Goal: Task Accomplishment & Management: Manage account settings

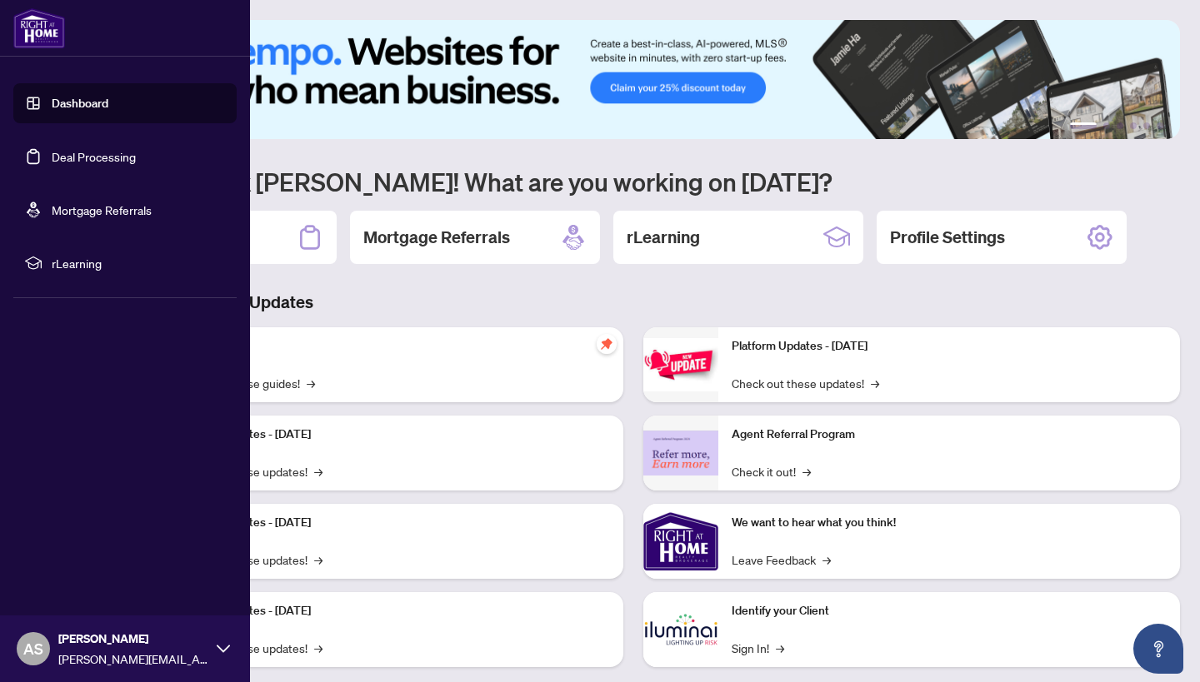
click at [52, 155] on link "Deal Processing" at bounding box center [94, 156] width 84 height 15
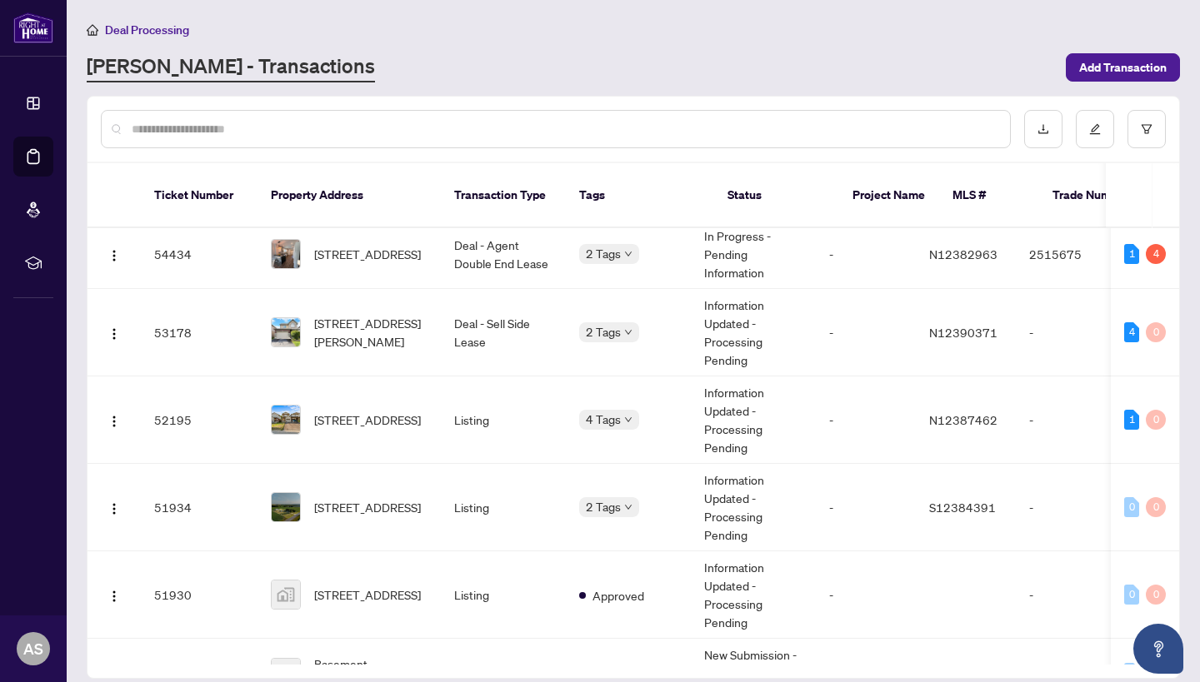
scroll to position [10, 0]
click at [677, 242] on div "2 Tags" at bounding box center [628, 251] width 98 height 19
click at [349, 246] on span "[STREET_ADDRESS]" at bounding box center [367, 252] width 107 height 18
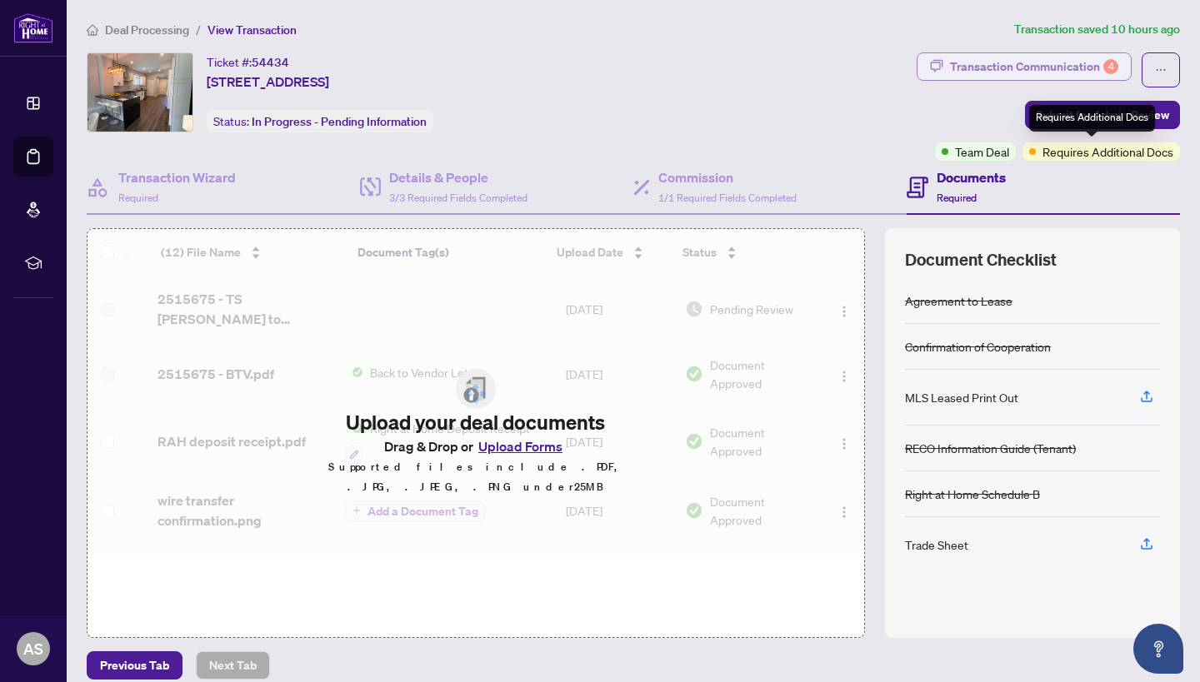
click at [1055, 77] on div "Transaction Communication 4" at bounding box center [1034, 66] width 168 height 27
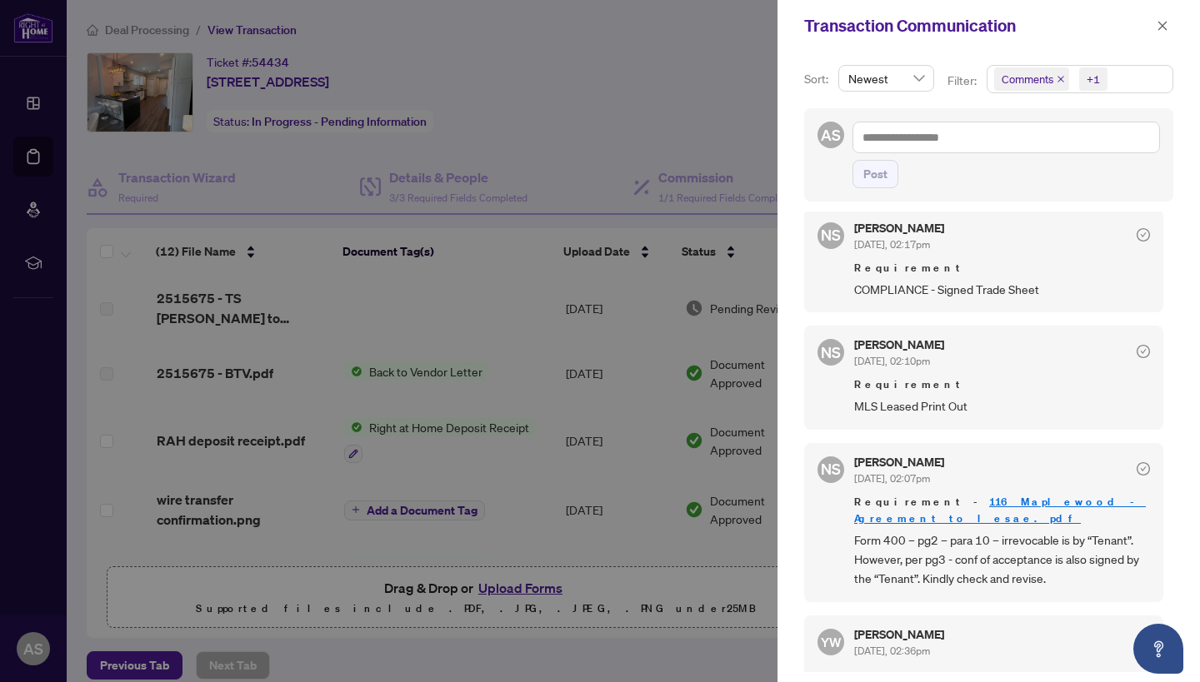
scroll to position [564, 0]
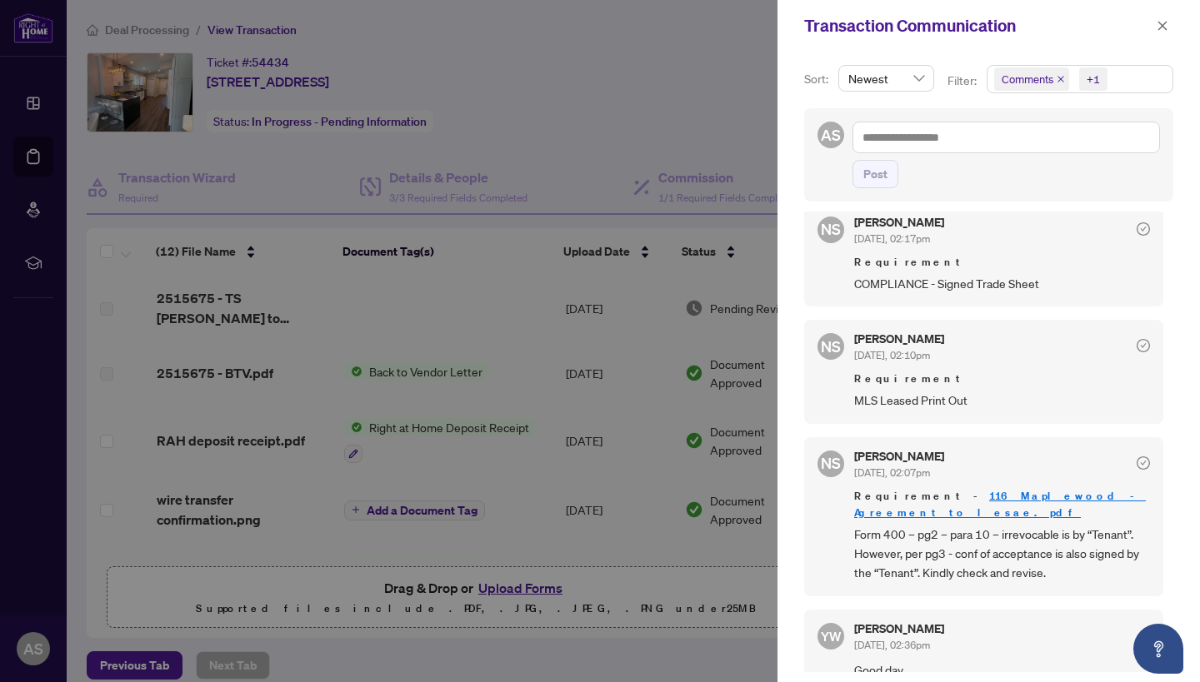
click at [517, 306] on div at bounding box center [600, 341] width 1200 height 682
click at [1167, 33] on span "button" at bounding box center [1163, 25] width 12 height 27
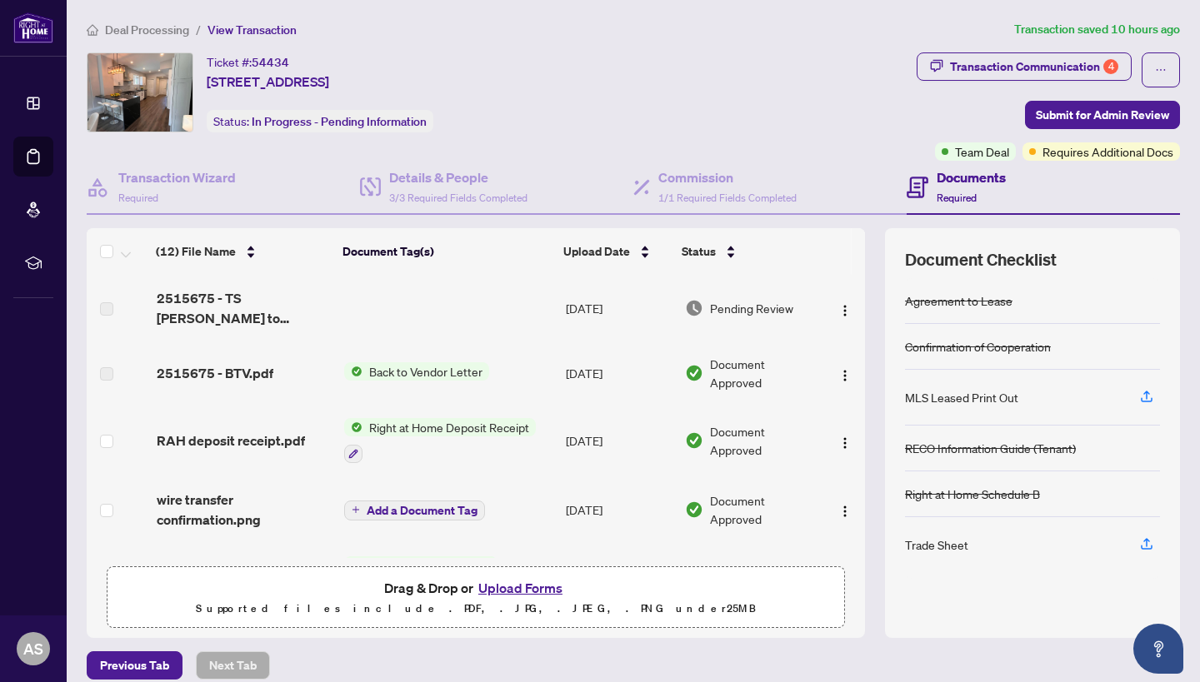
click at [528, 591] on button "Upload Forms" at bounding box center [520, 588] width 94 height 22
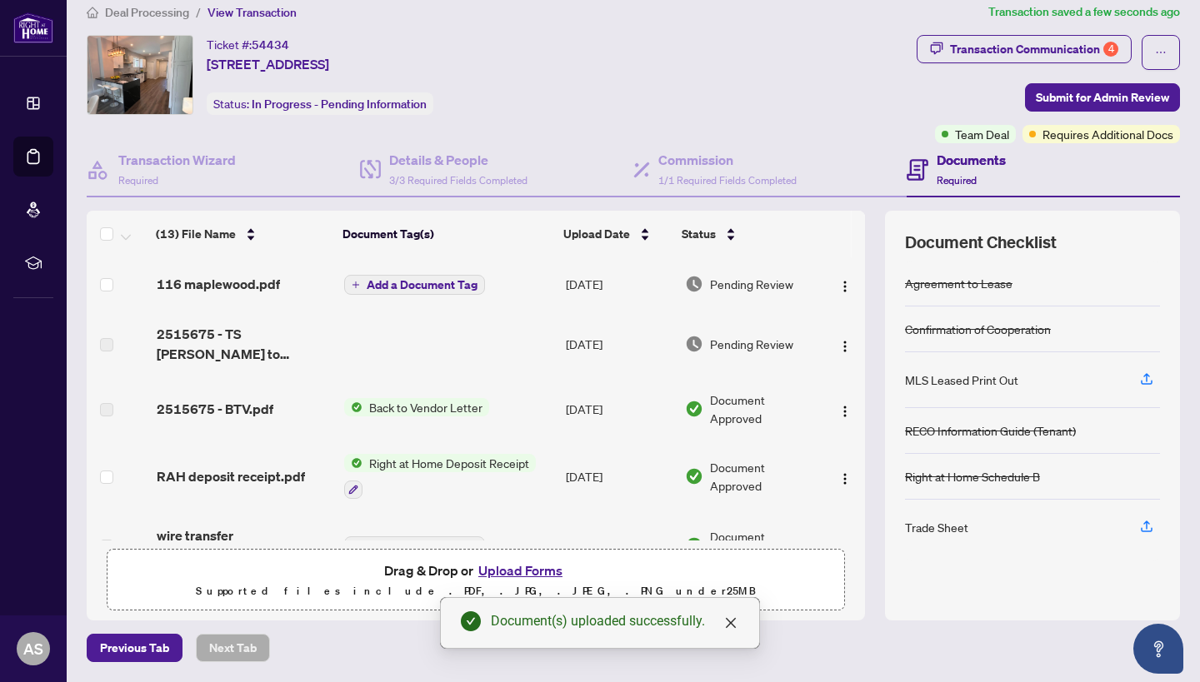
scroll to position [17, 0]
click at [1092, 94] on span "Submit for Admin Review" at bounding box center [1102, 98] width 133 height 27
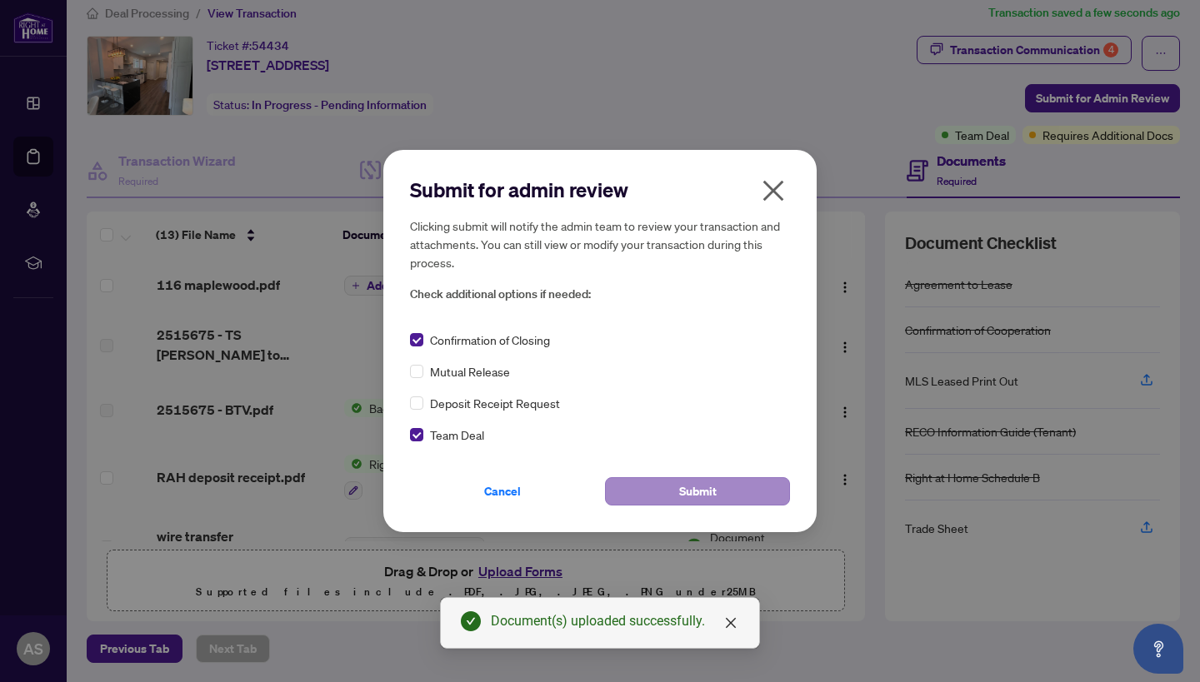
click at [690, 490] on span "Submit" at bounding box center [697, 491] width 37 height 27
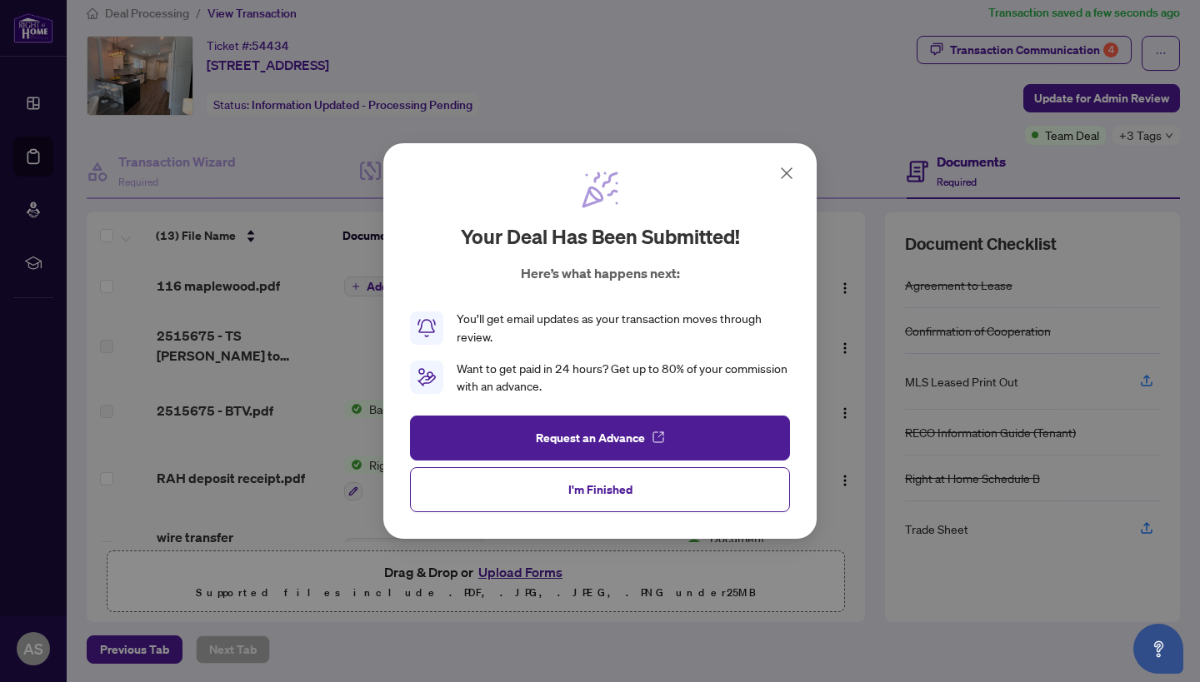
click at [690, 490] on button "I'm Finished" at bounding box center [600, 489] width 380 height 45
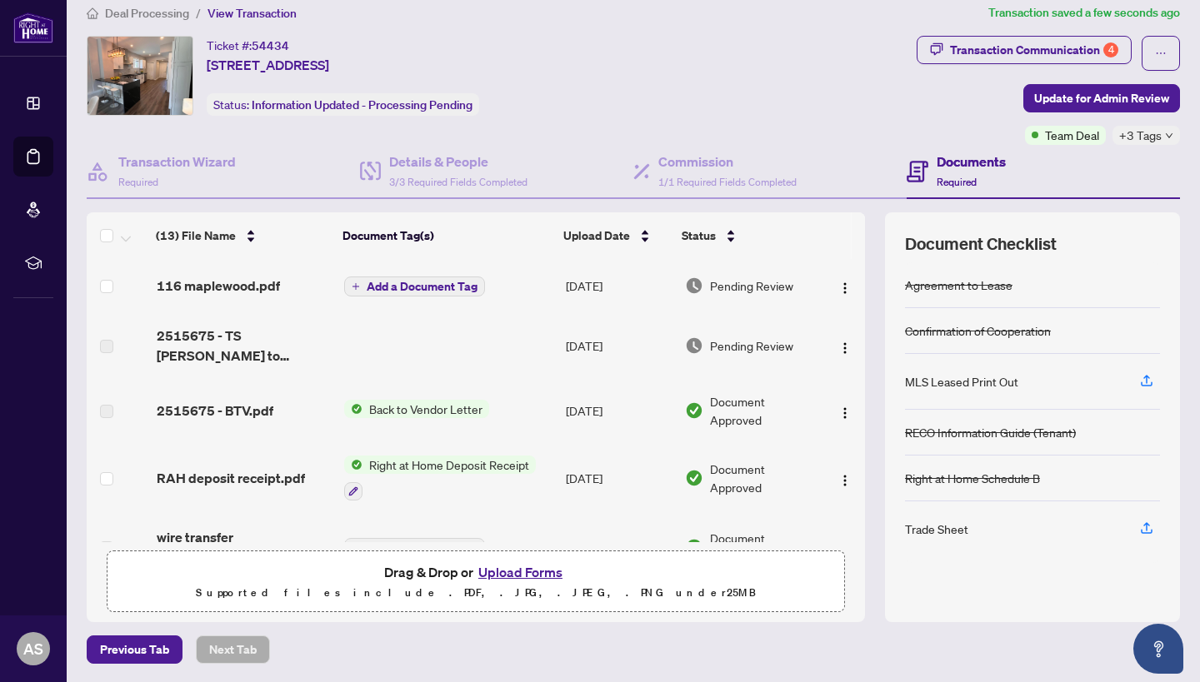
click at [392, 427] on td "Back to Vendor Letter" at bounding box center [448, 410] width 222 height 63
click at [397, 412] on span "Back to Vendor Letter" at bounding box center [425, 409] width 127 height 18
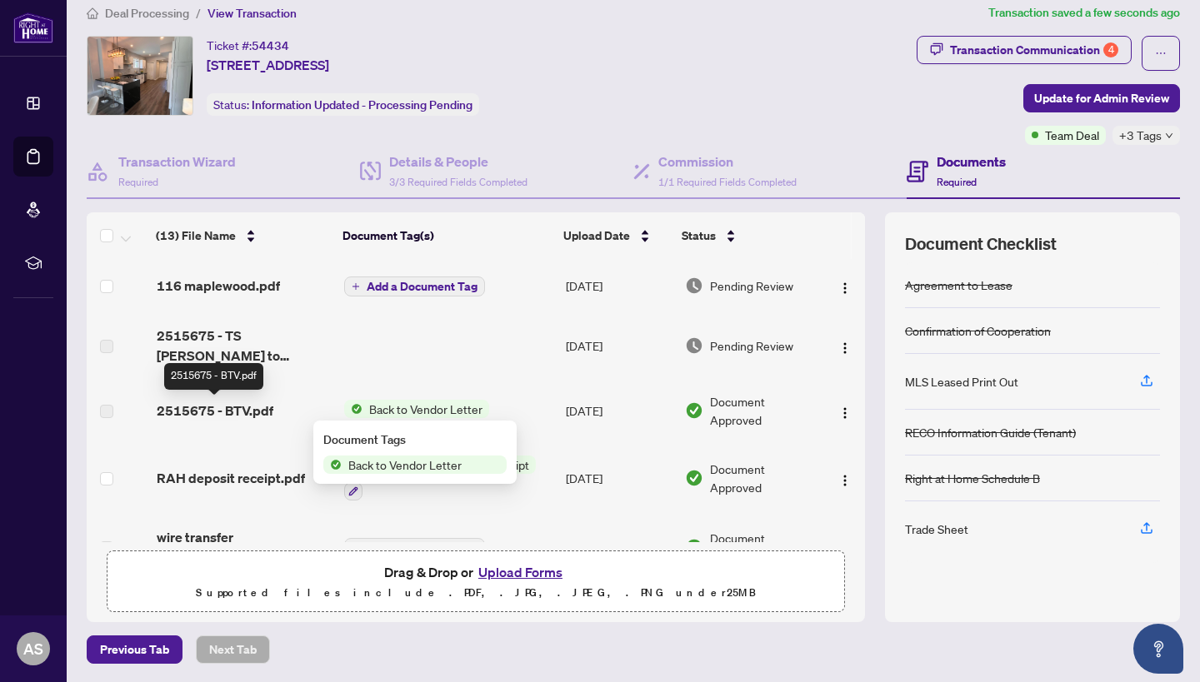
click at [252, 412] on span "2515675 - BTV.pdf" at bounding box center [215, 411] width 117 height 20
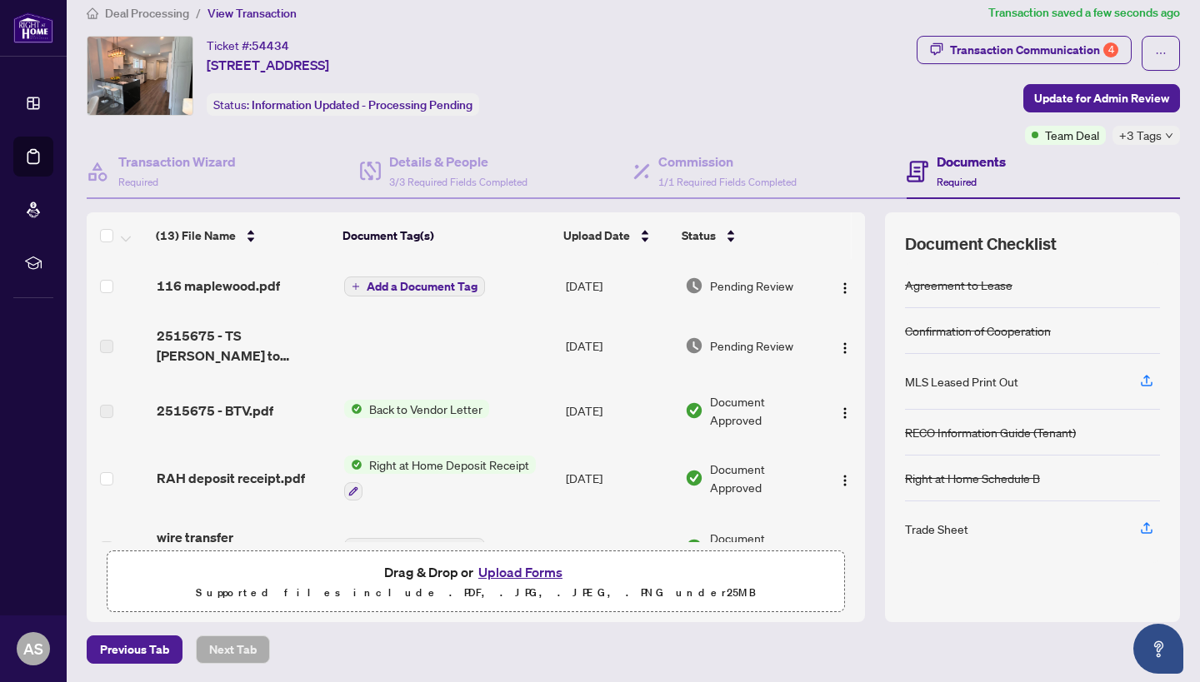
click at [391, 411] on span "Back to Vendor Letter" at bounding box center [425, 409] width 127 height 18
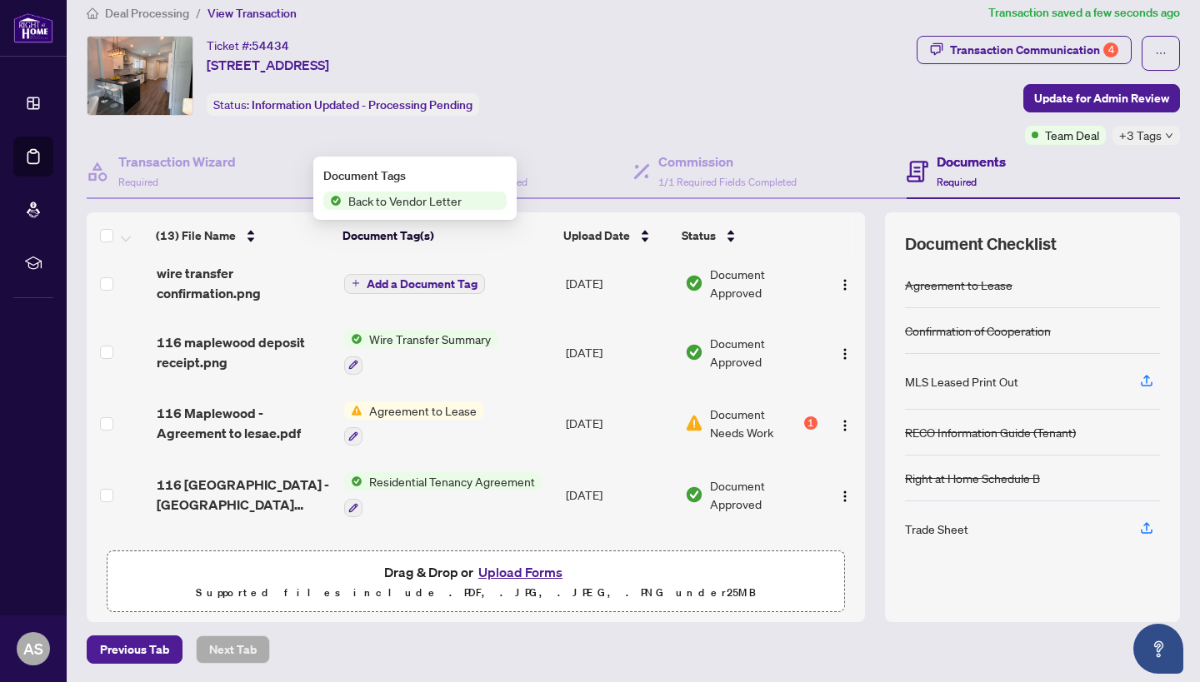
scroll to position [265, 0]
click at [745, 427] on span "Document Needs Work" at bounding box center [755, 422] width 90 height 37
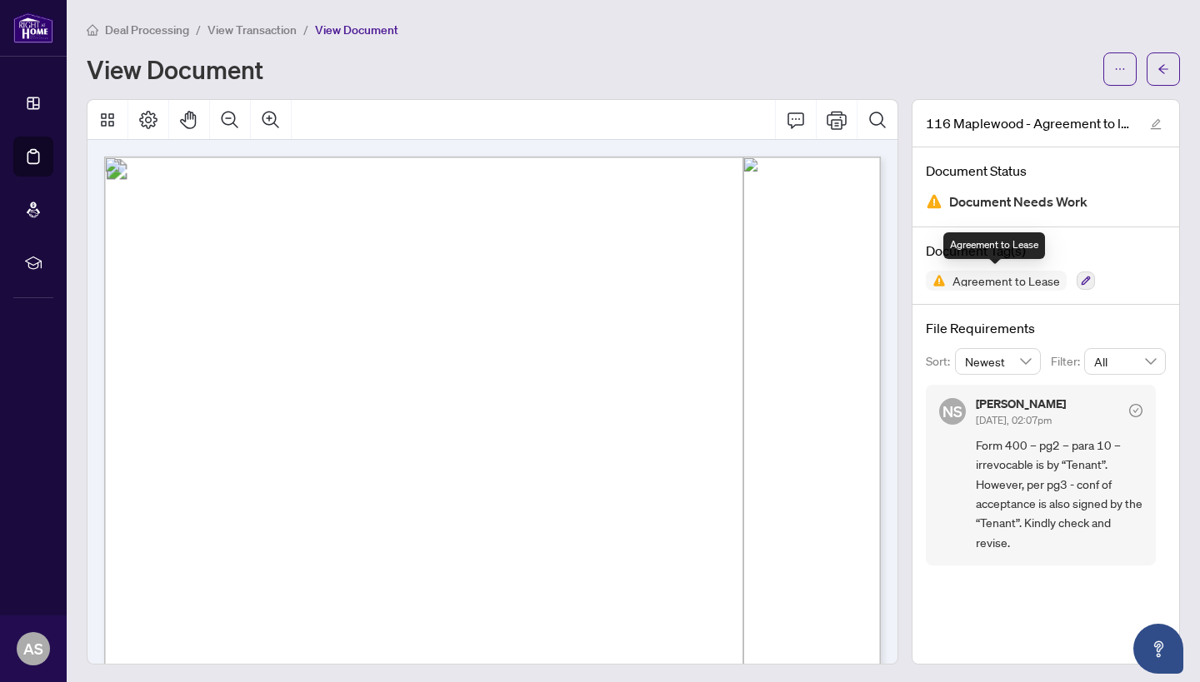
click at [1008, 276] on span "Agreement to Lease" at bounding box center [1006, 281] width 121 height 12
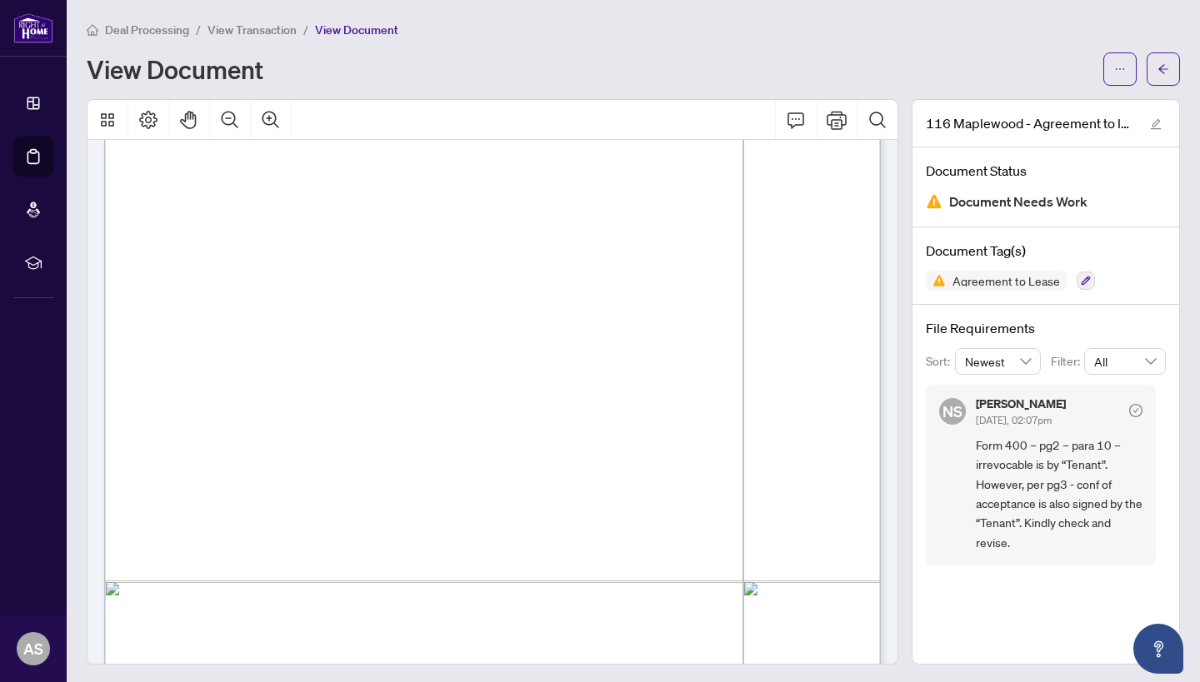
scroll to position [1246, 0]
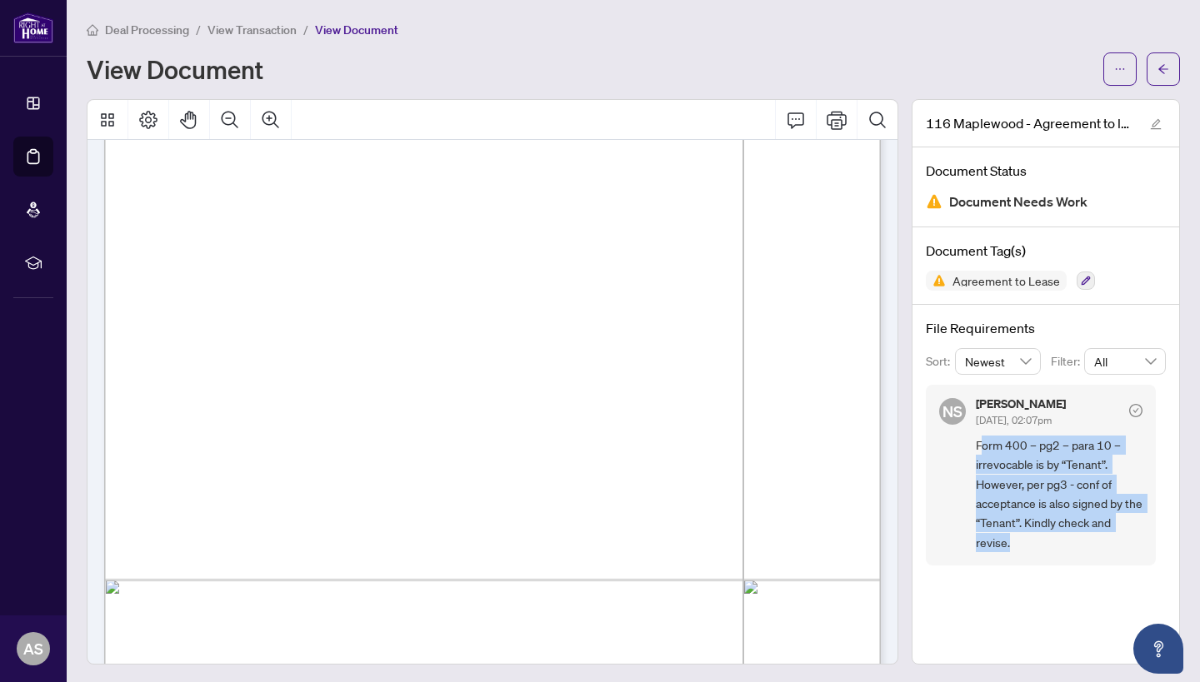
drag, startPoint x: 979, startPoint y: 443, endPoint x: 1017, endPoint y: 536, distance: 99.8
click at [1017, 536] on span "Form 400 – pg2 – para 10 – irrevocable is by “Tenant”. However, per pg3 - conf …" at bounding box center [1059, 494] width 167 height 117
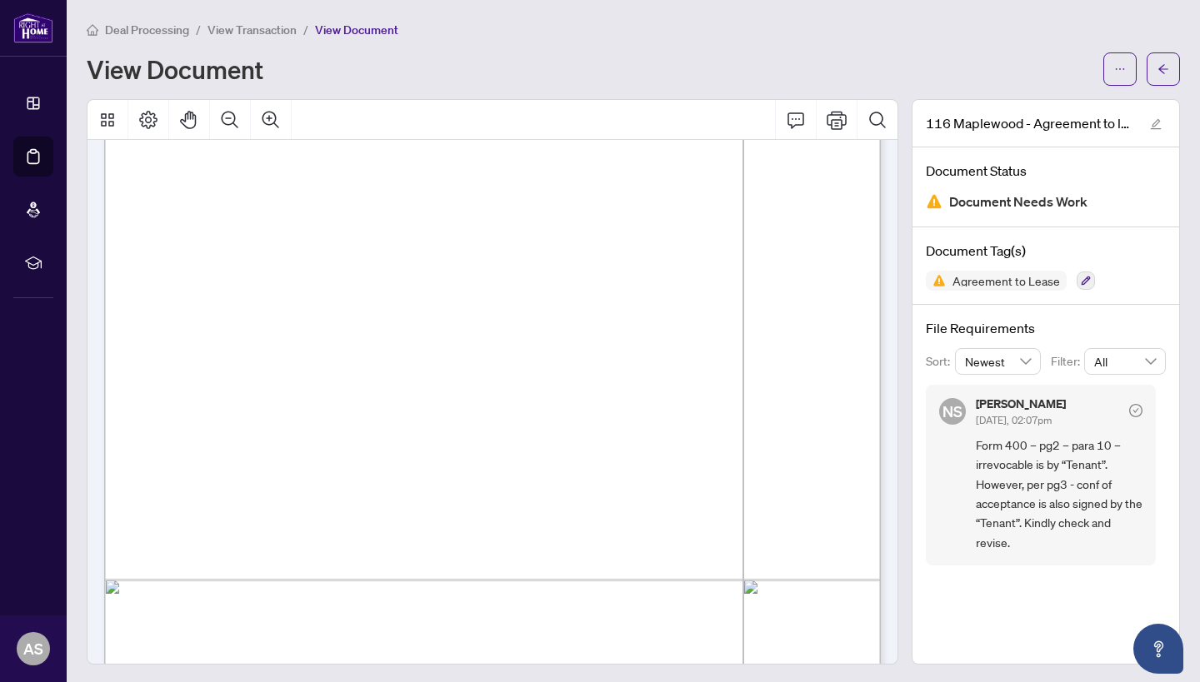
click at [1017, 541] on span "Form 400 – pg2 – para 10 – irrevocable is by “Tenant”. However, per pg3 - conf …" at bounding box center [1059, 494] width 167 height 117
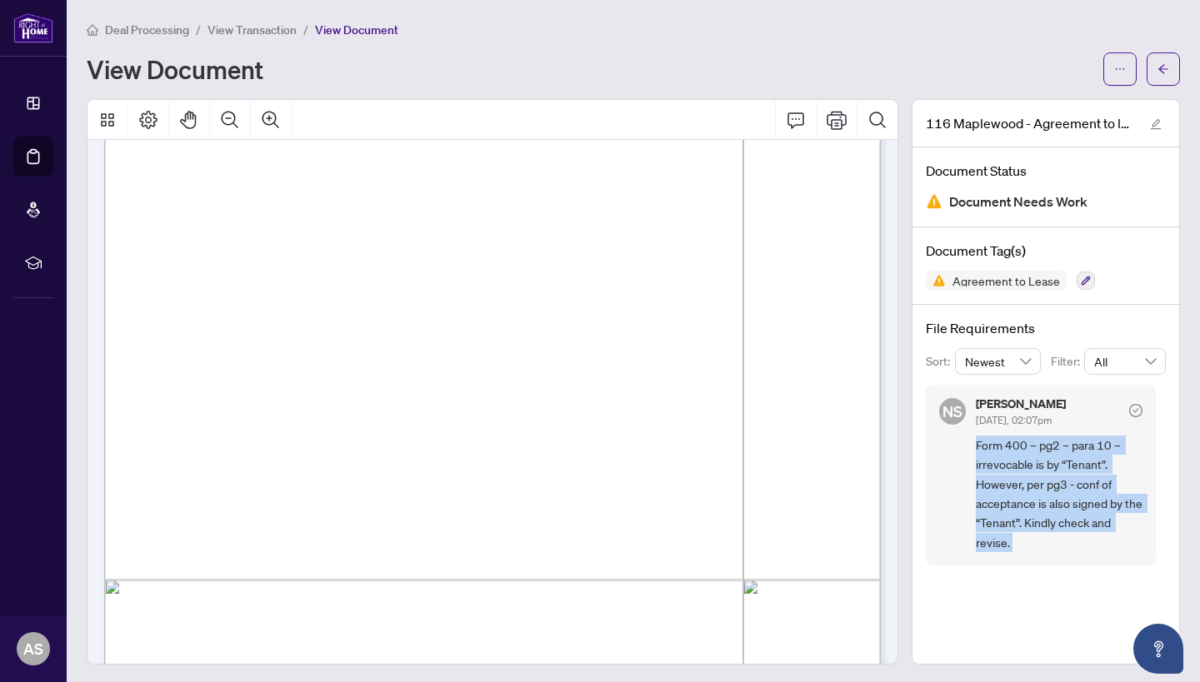
drag, startPoint x: 1015, startPoint y: 541, endPoint x: 975, endPoint y: 438, distance: 110.0
click at [975, 438] on div "NS [PERSON_NAME] [DATE], 02:07pm Form 400 – pg2 – para 10 – irrevocable is by “…" at bounding box center [1041, 475] width 230 height 181
click at [961, 457] on div "NS [PERSON_NAME] [DATE], 02:07pm Form 400 – pg2 – para 10 – irrevocable is by “…" at bounding box center [1041, 475] width 230 height 181
drag, startPoint x: 976, startPoint y: 442, endPoint x: 1015, endPoint y: 549, distance: 113.6
click at [1015, 549] on div "NS [PERSON_NAME] [DATE], 02:07pm Form 400 – pg2 – para 10 – irrevocable is by “…" at bounding box center [1041, 475] width 230 height 181
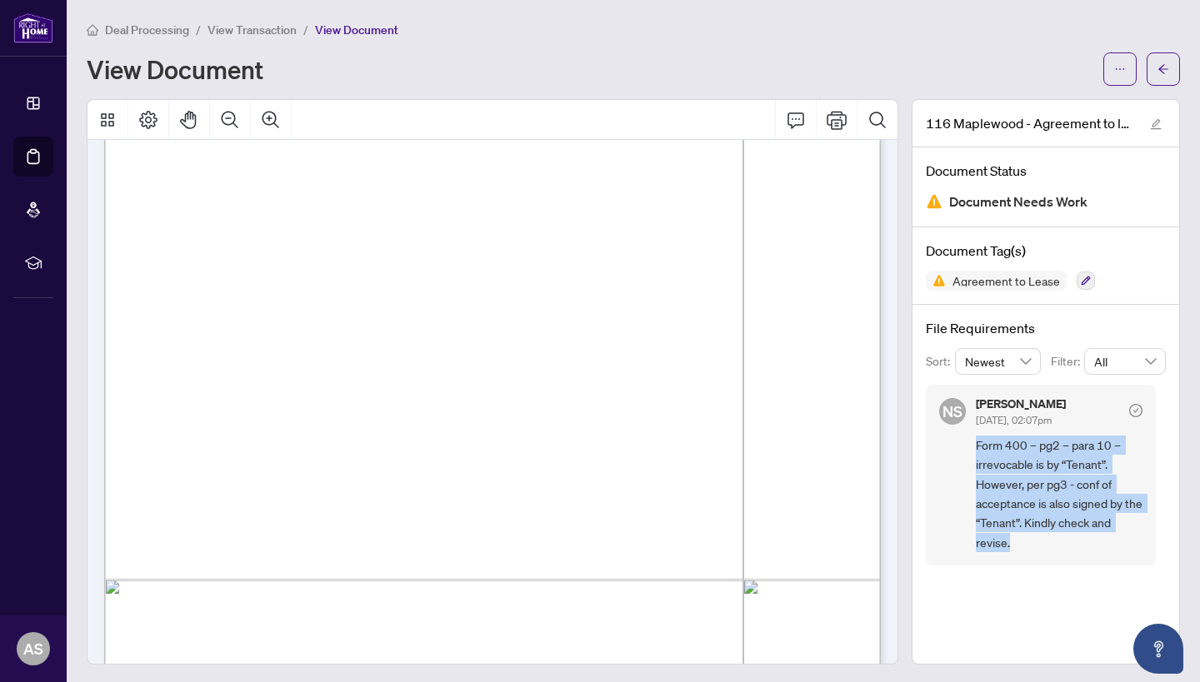
copy span "Form 400 – pg2 – para 10 – irrevocable is by “Tenant”. However, per pg3 - conf …"
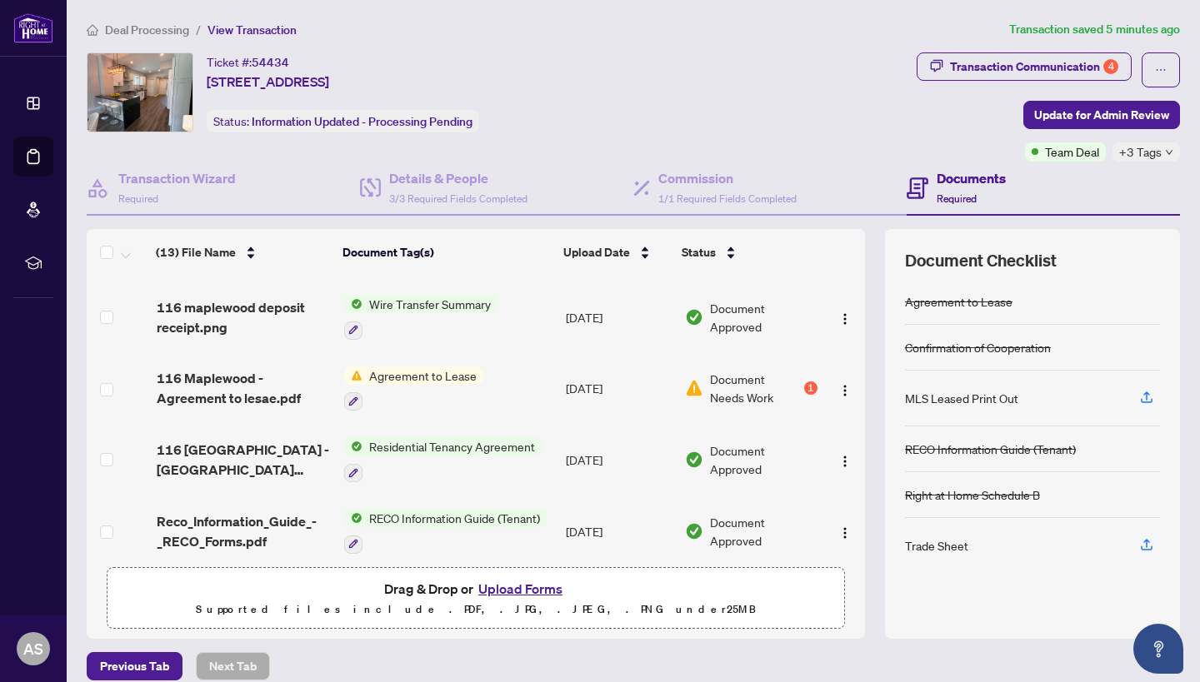
scroll to position [512, 0]
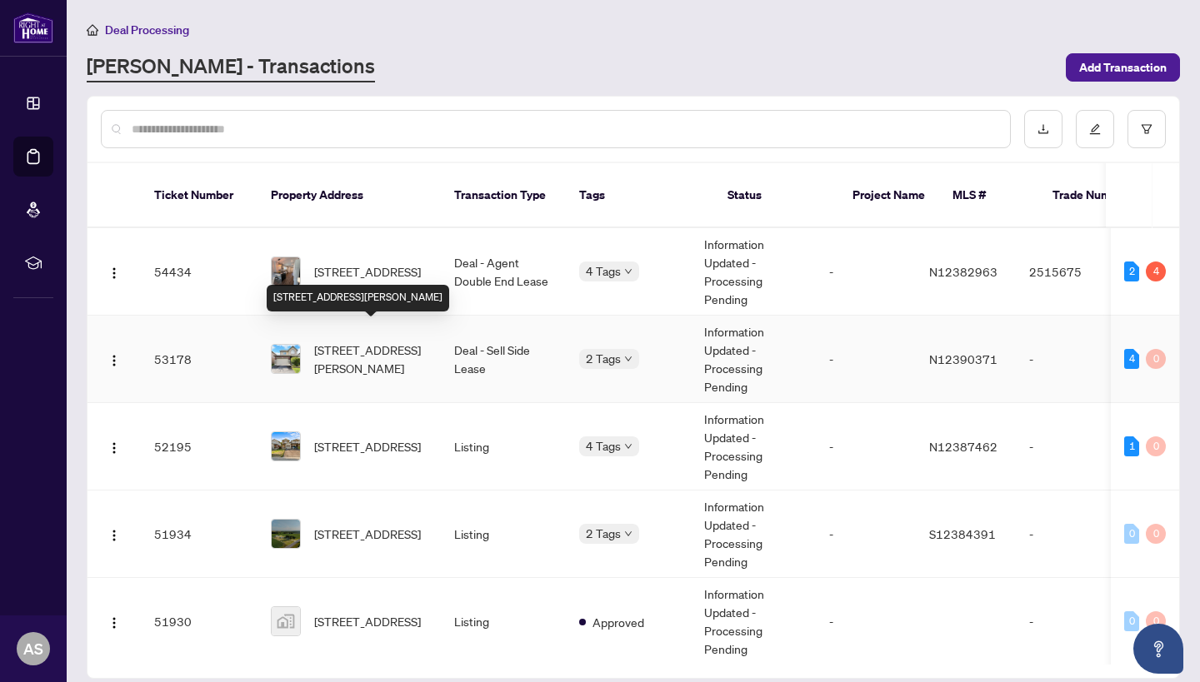
click at [409, 341] on span "[STREET_ADDRESS][PERSON_NAME]" at bounding box center [370, 359] width 113 height 37
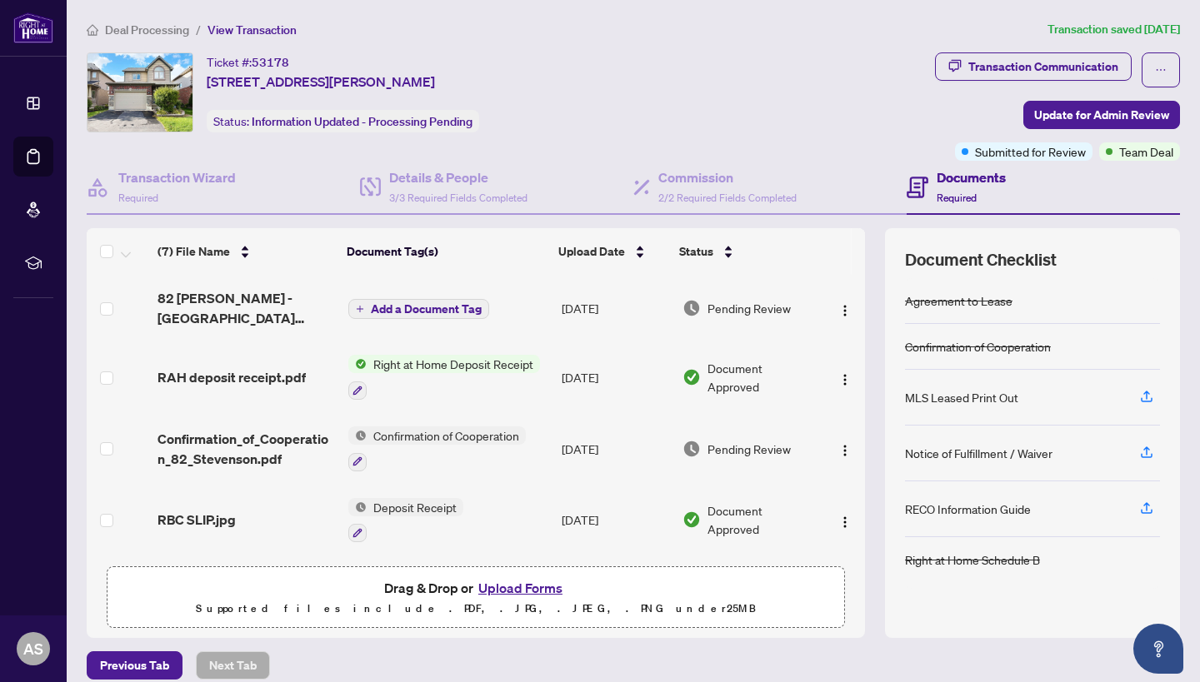
click at [510, 591] on button "Upload Forms" at bounding box center [520, 588] width 94 height 22
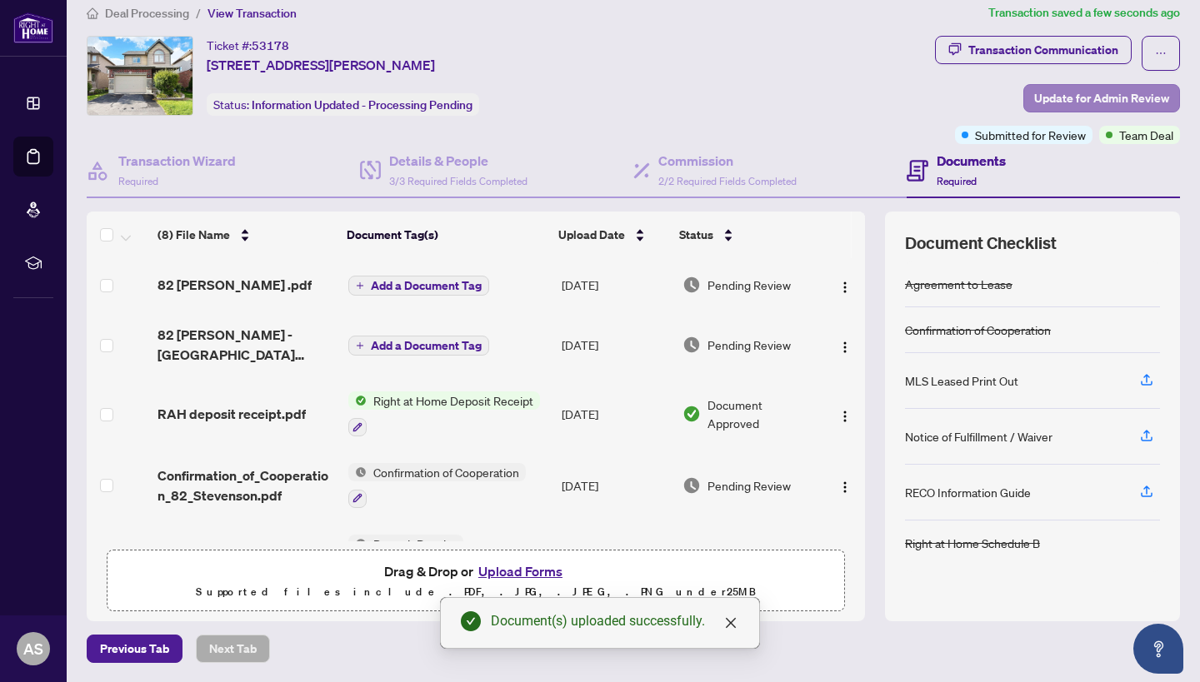
click at [1105, 96] on span "Update for Admin Review" at bounding box center [1101, 98] width 135 height 27
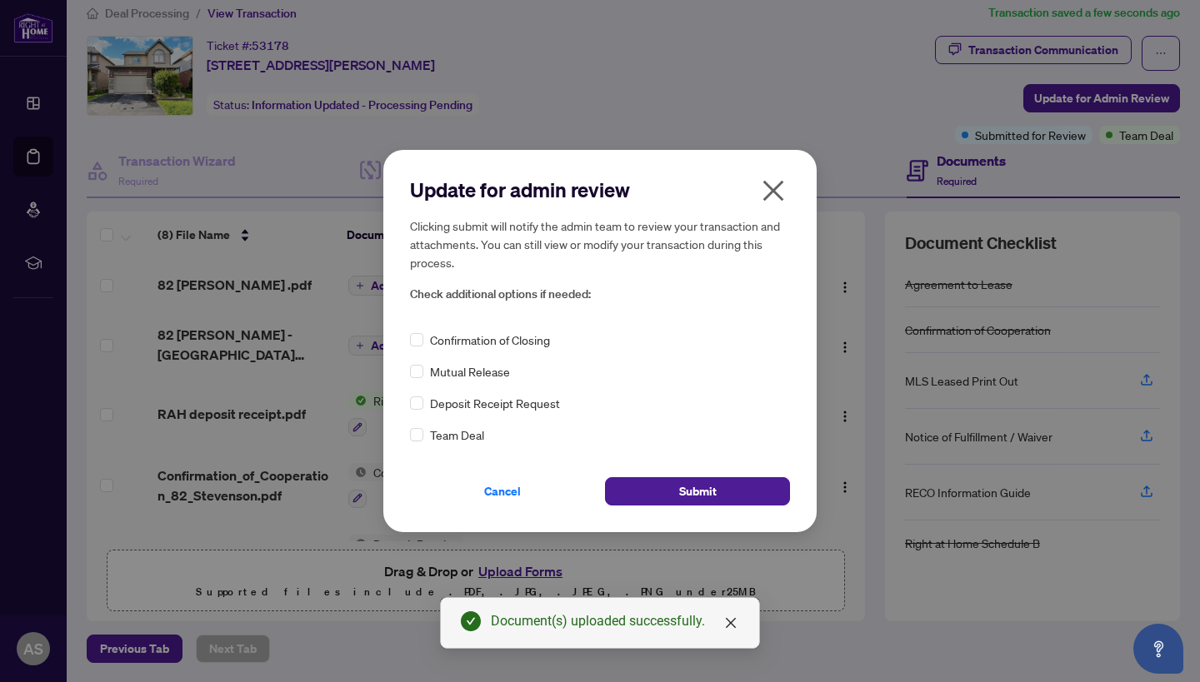
click at [465, 434] on span "Team Deal" at bounding box center [457, 435] width 54 height 18
click at [421, 434] on span at bounding box center [416, 434] width 13 height 13
click at [692, 481] on span "Submit" at bounding box center [697, 491] width 37 height 27
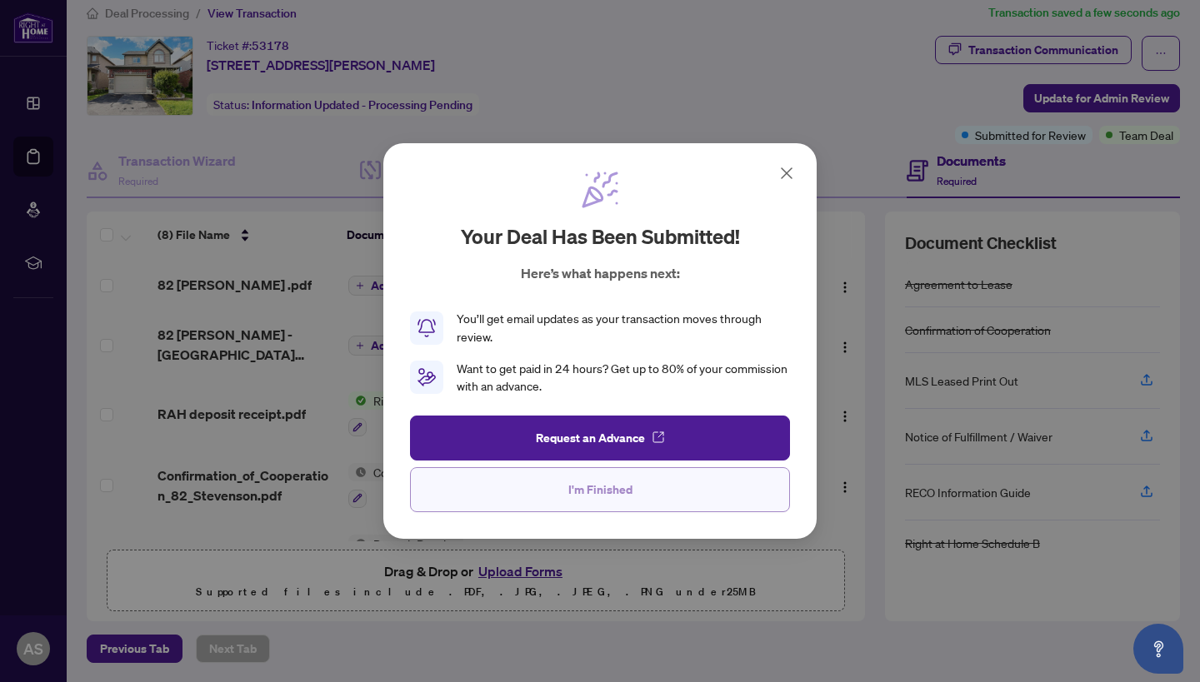
click at [593, 503] on button "I'm Finished" at bounding box center [600, 489] width 380 height 45
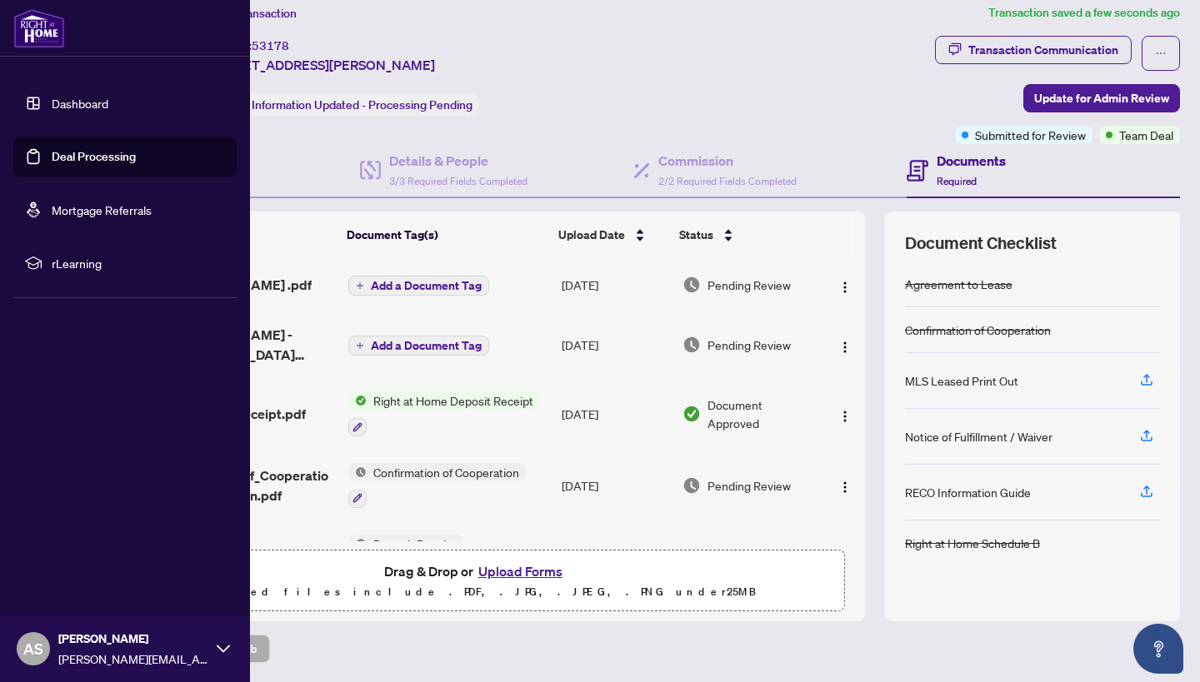
click at [64, 157] on link "Deal Processing" at bounding box center [94, 156] width 84 height 15
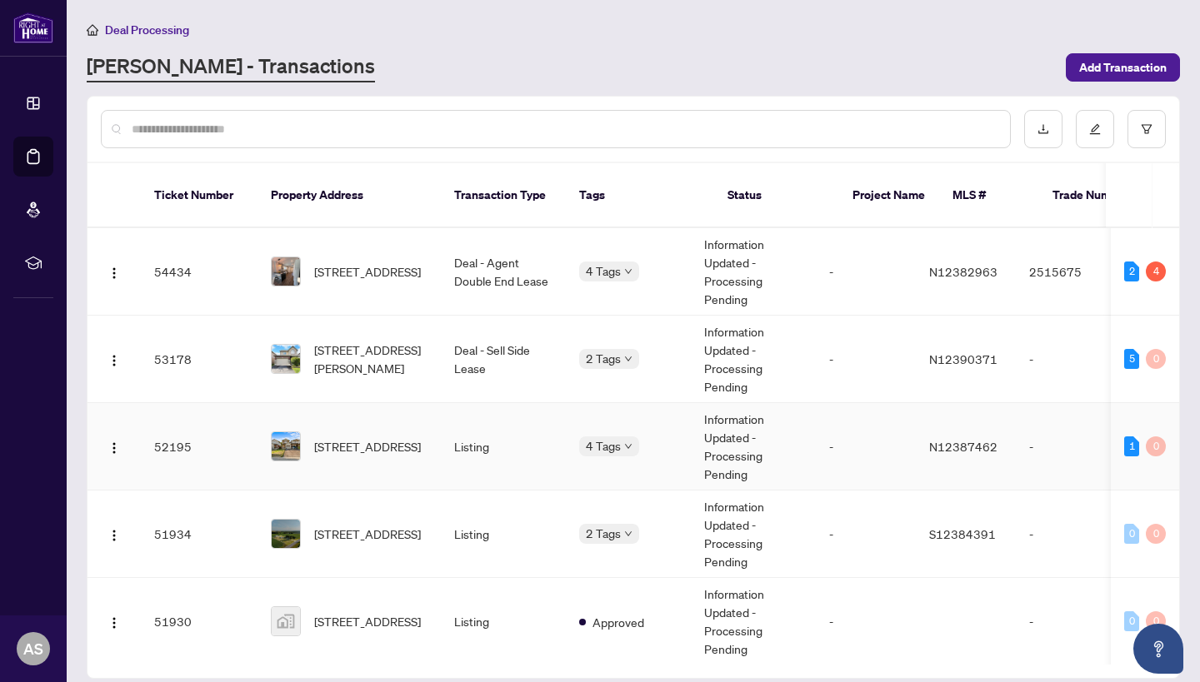
click at [530, 461] on td "Listing" at bounding box center [503, 446] width 125 height 87
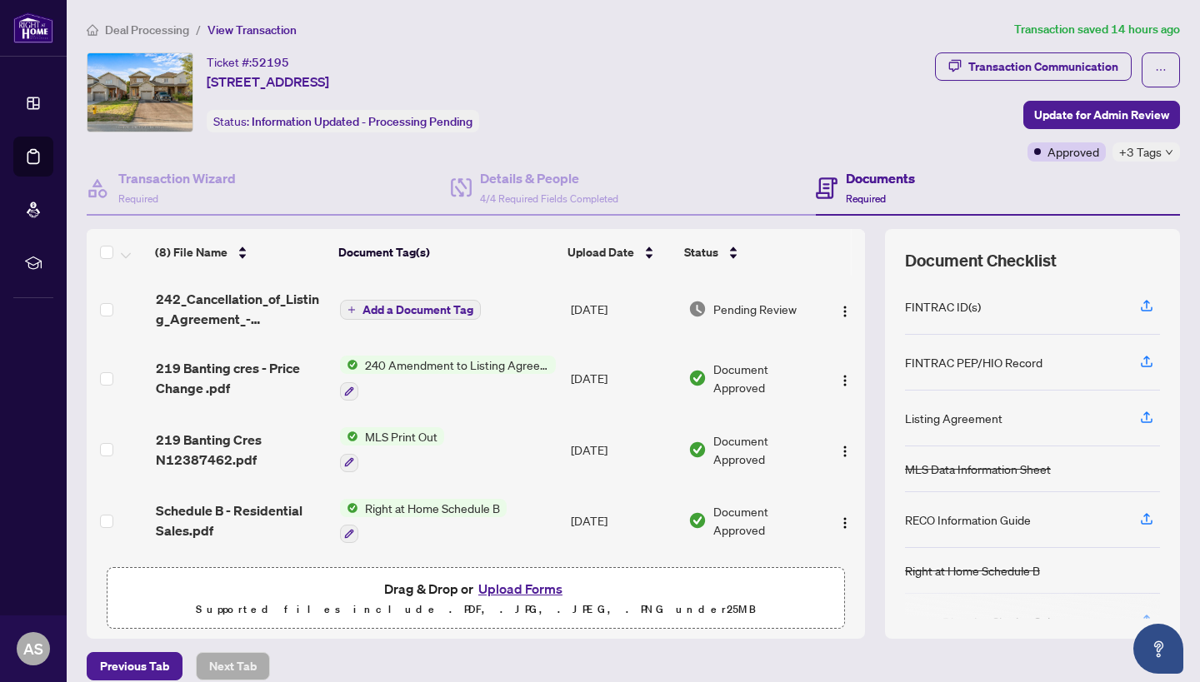
click at [252, 310] on span "242_Cancellation_of_Listing_Agreement_-_Authority_to_Offer_for_Sale_-_PropTx-[P…" at bounding box center [242, 309] width 172 height 40
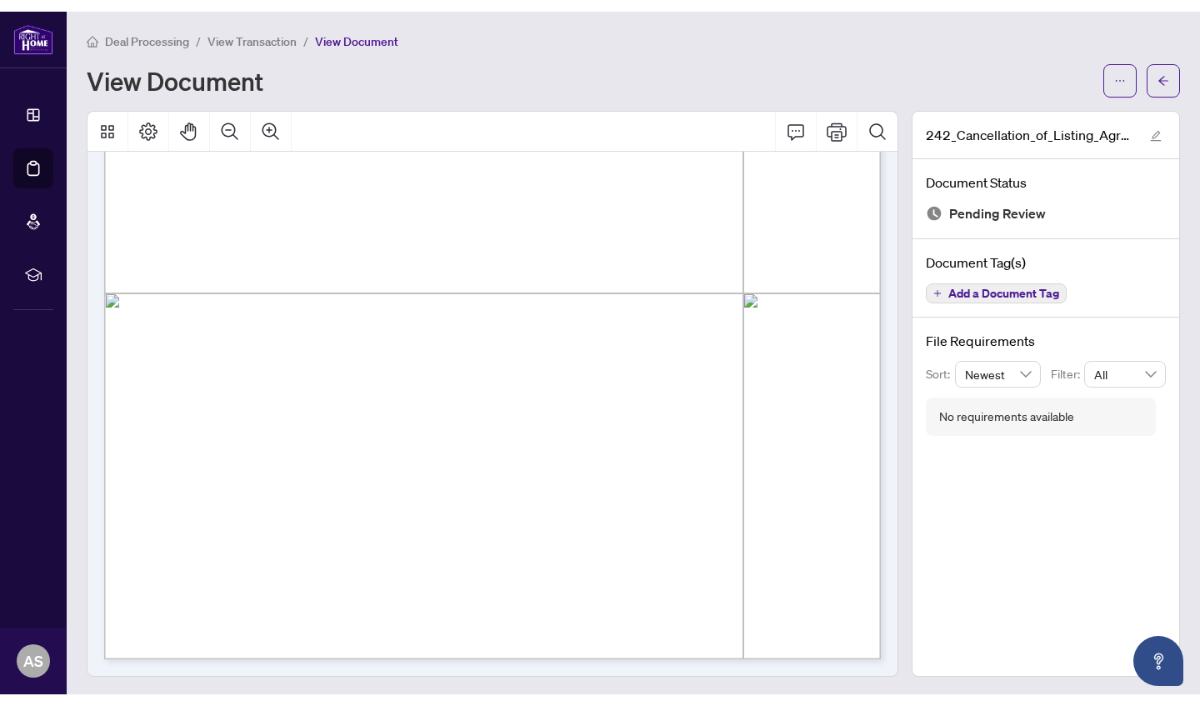
scroll to position [514, 0]
